Goal: Transaction & Acquisition: Download file/media

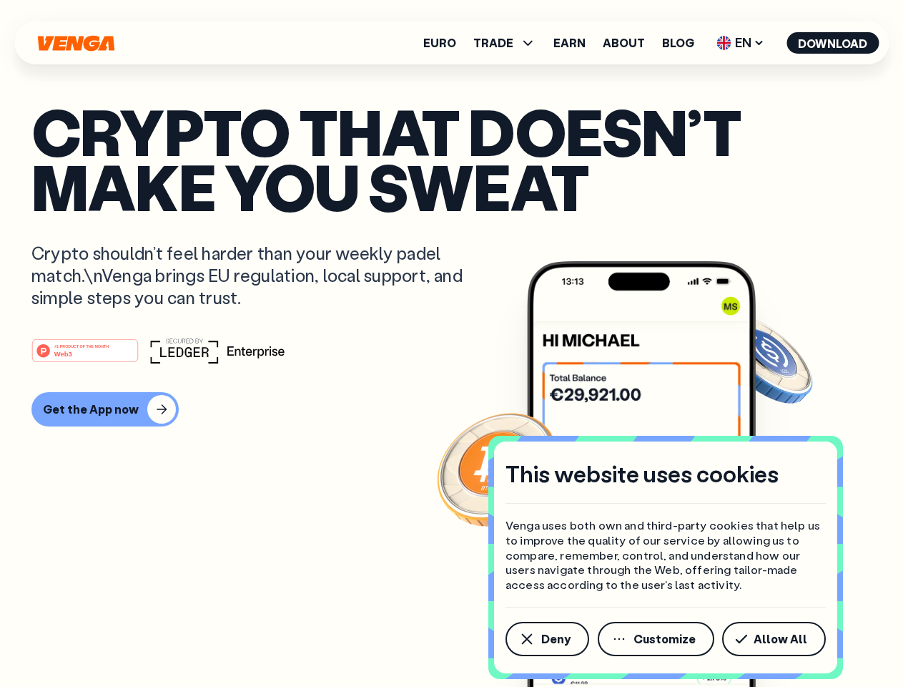
click at [451, 343] on div "#1 PRODUCT OF THE MONTH Web3" at bounding box center [451, 351] width 840 height 26
click at [546, 639] on span "Deny" at bounding box center [555, 638] width 29 height 11
click at [657, 639] on img at bounding box center [641, 500] width 229 height 479
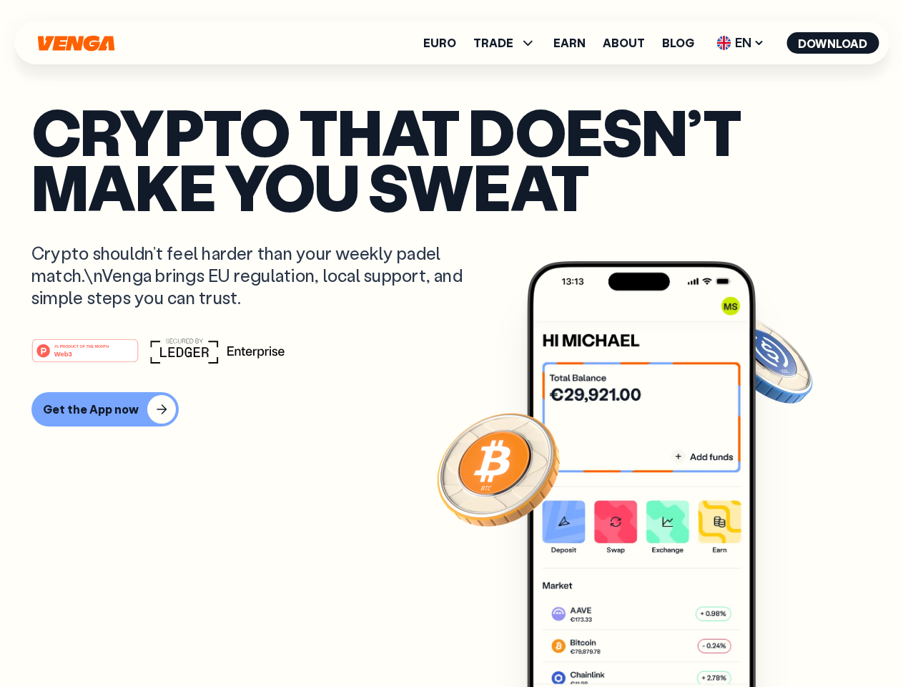
click at [777, 639] on article "Crypto that doesn’t make you sweat Crypto shouldn’t feel harder than your weekl…" at bounding box center [451, 372] width 840 height 536
click at [509, 43] on span "TRADE" at bounding box center [493, 42] width 40 height 11
click at [741, 43] on span "EN" at bounding box center [741, 42] width 58 height 23
click at [833, 43] on button "Download" at bounding box center [833, 42] width 92 height 21
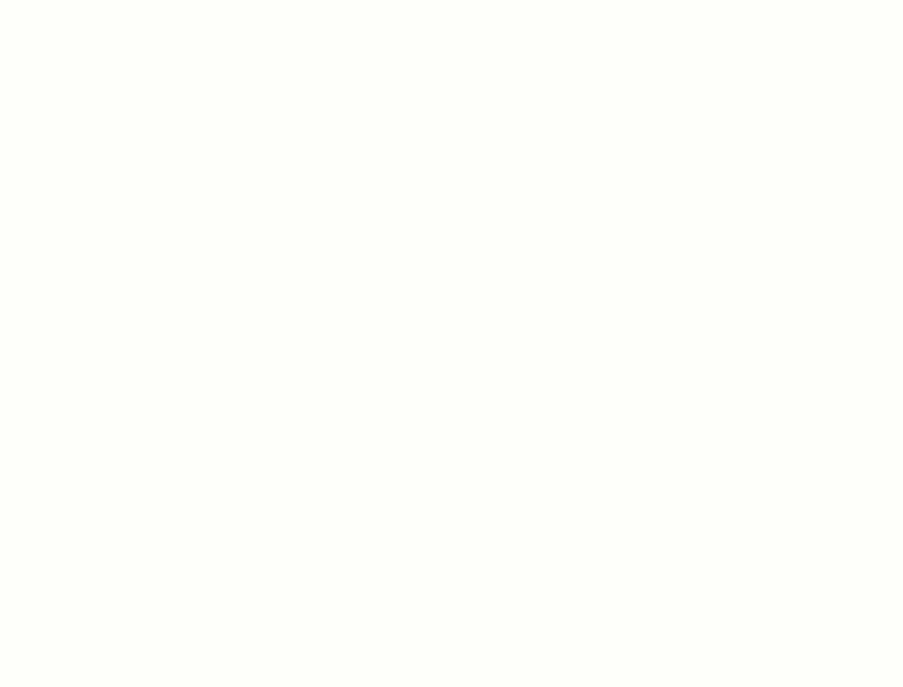
click at [103, 0] on html "This website uses cookies Venga uses both own and third-party cookies that help…" at bounding box center [451, 0] width 903 height 0
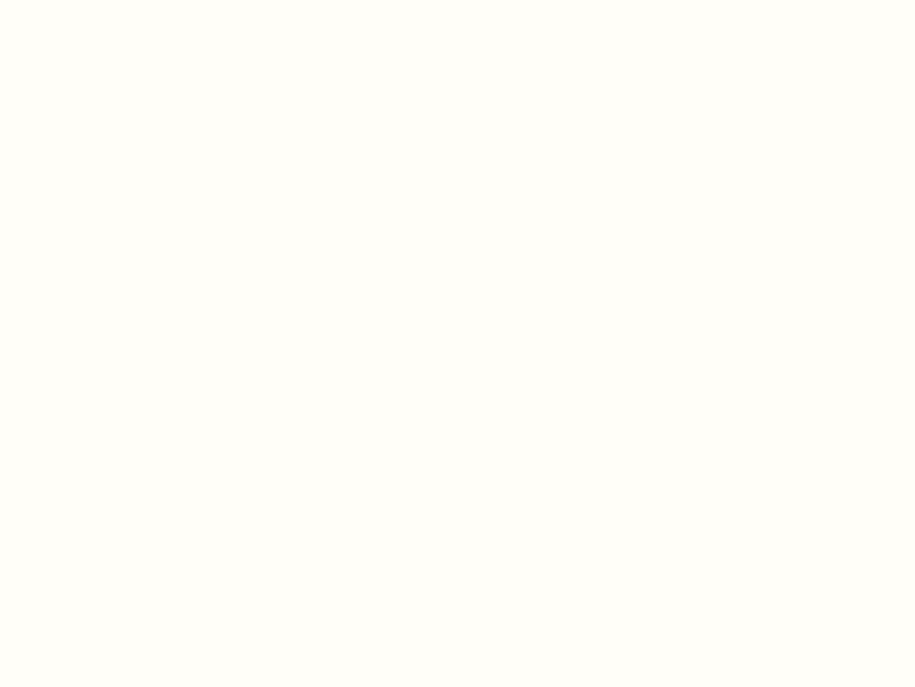
click at [87, 0] on html "This website uses cookies Venga uses both own and third-party cookies that help…" at bounding box center [457, 0] width 915 height 0
